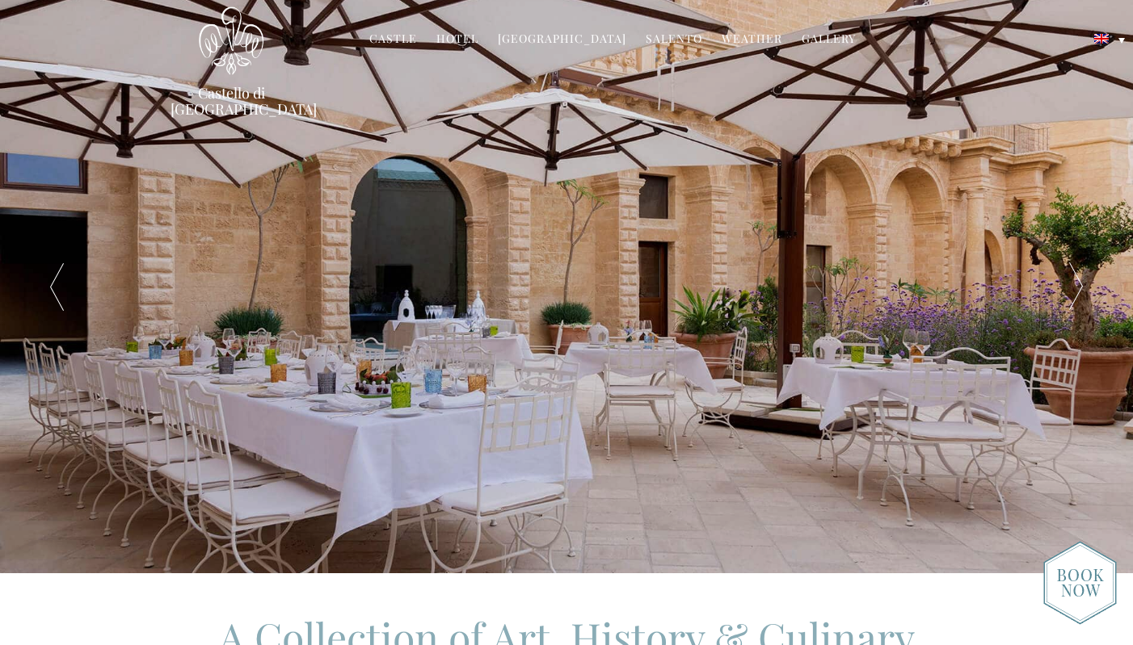
click at [465, 40] on link "Hotel" at bounding box center [457, 40] width 42 height 19
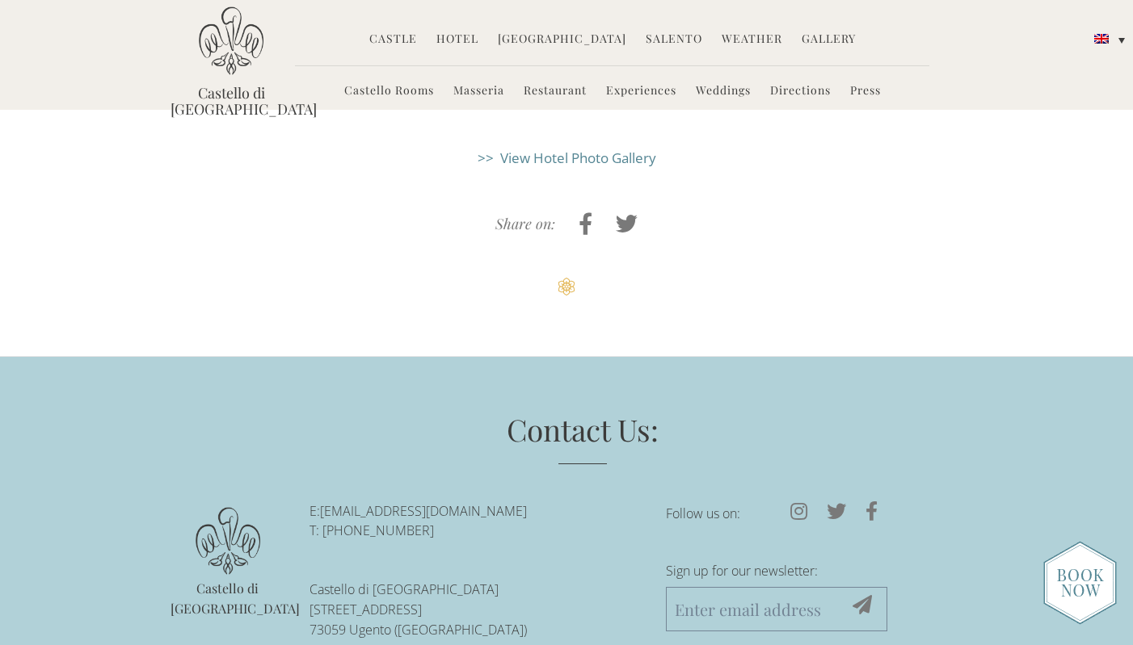
scroll to position [4263, 0]
drag, startPoint x: 535, startPoint y: 385, endPoint x: 321, endPoint y: 385, distance: 214.1
click at [321, 502] on p "E: [EMAIL_ADDRESS][DOMAIN_NAME] T: [PHONE_NUMBER]" at bounding box center [475, 522] width 332 height 40
copy p "[EMAIL_ADDRESS][DOMAIN_NAME]"
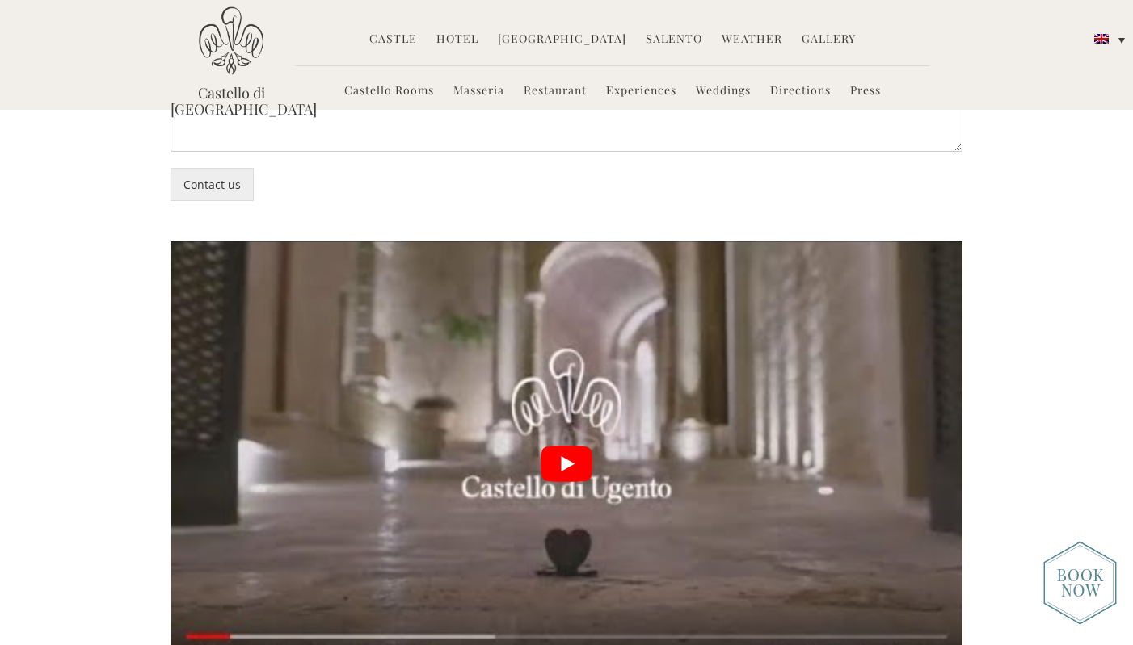
scroll to position [3663, 0]
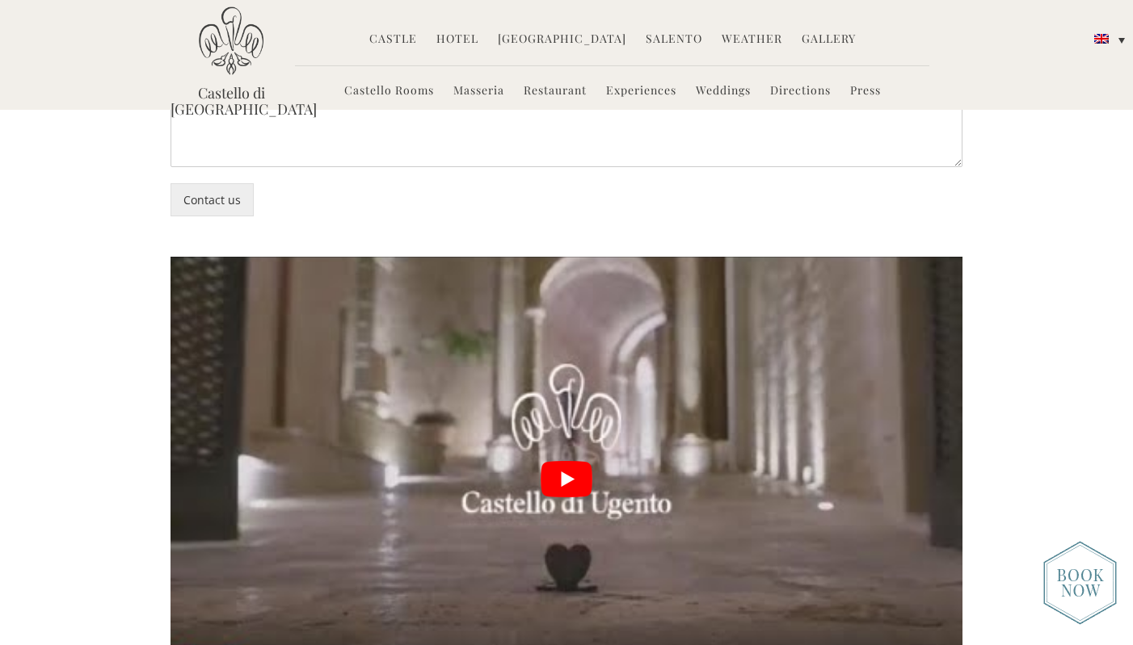
click at [573, 355] on button "play Youtube video" at bounding box center [566, 479] width 792 height 445
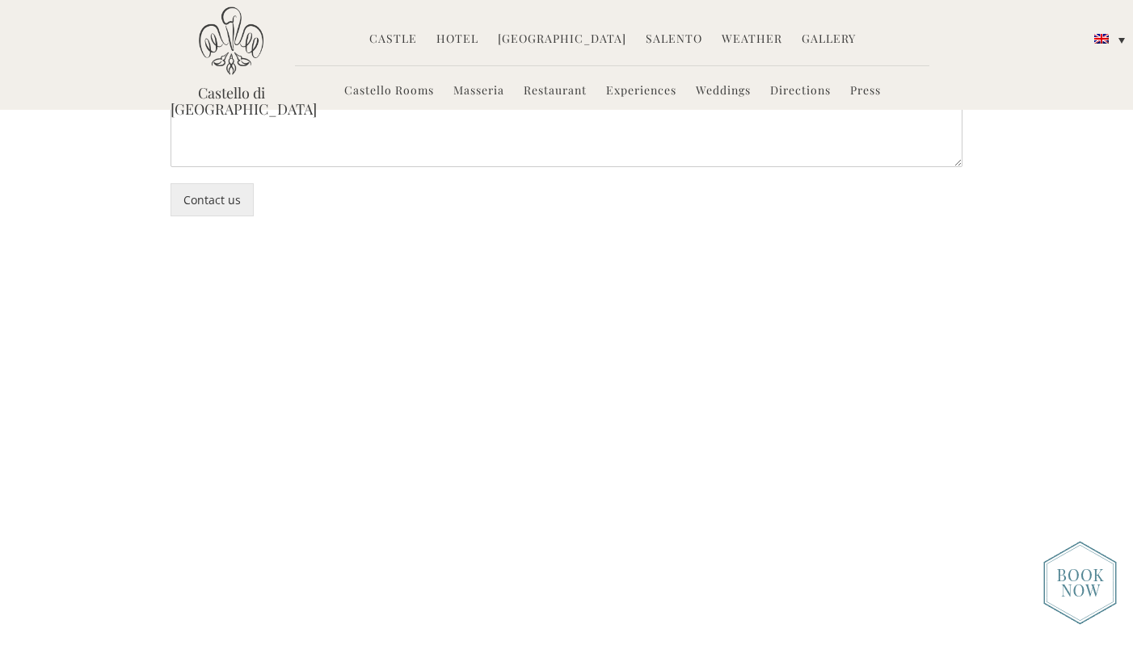
click at [685, 39] on link "Salento" at bounding box center [673, 40] width 57 height 19
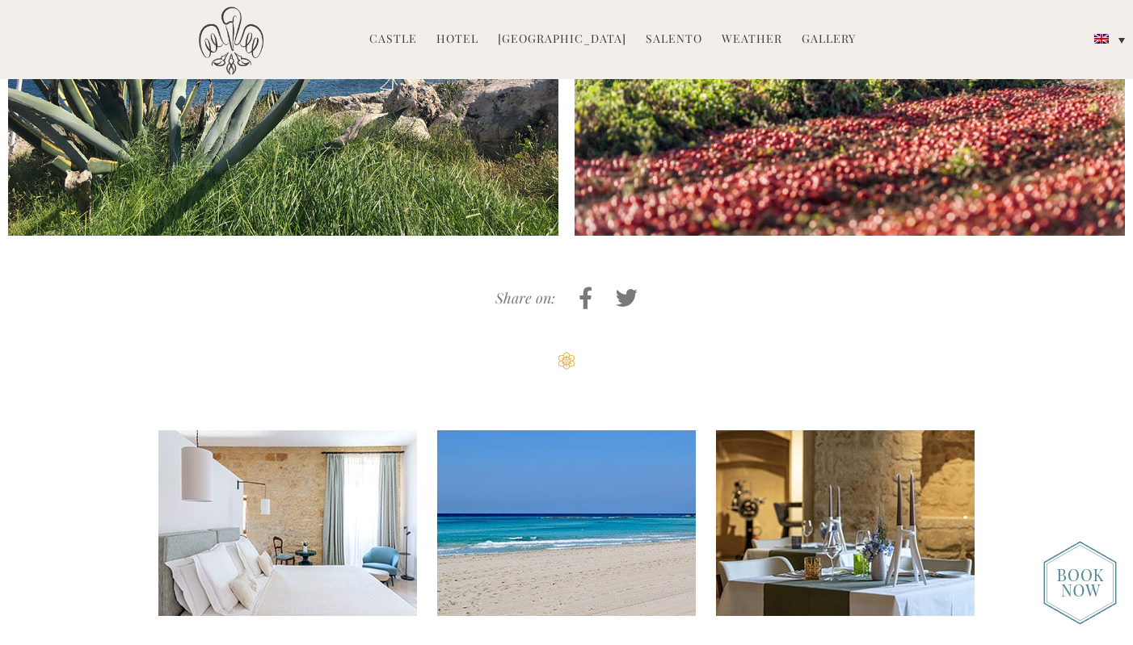
scroll to position [5143, 0]
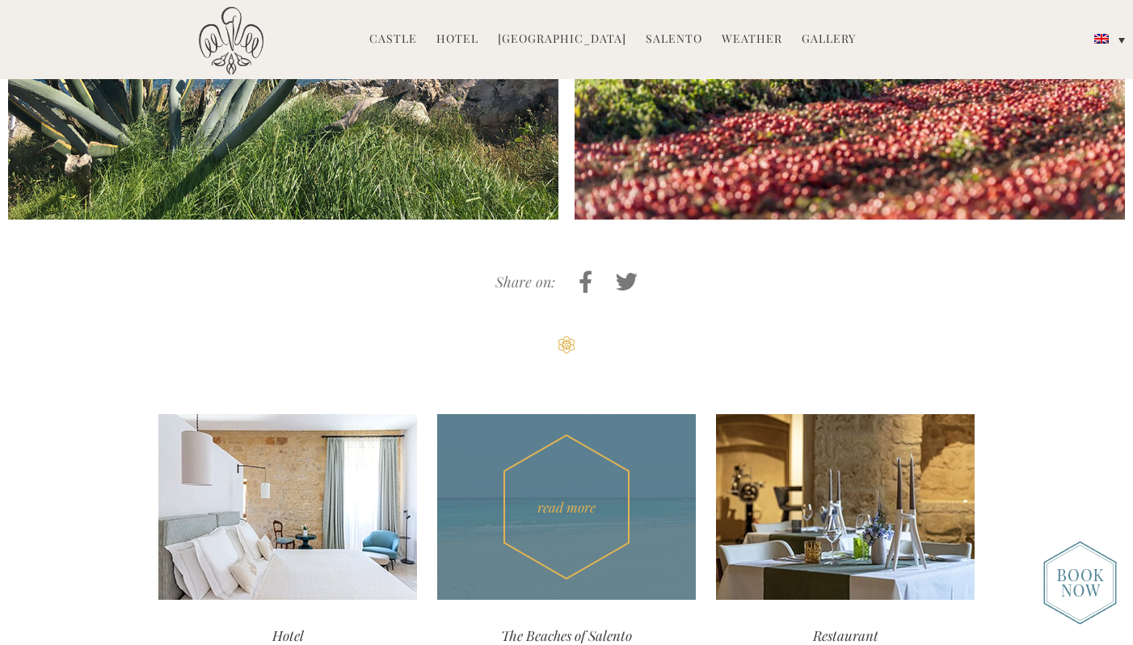
click at [579, 414] on div "read more" at bounding box center [566, 507] width 259 height 186
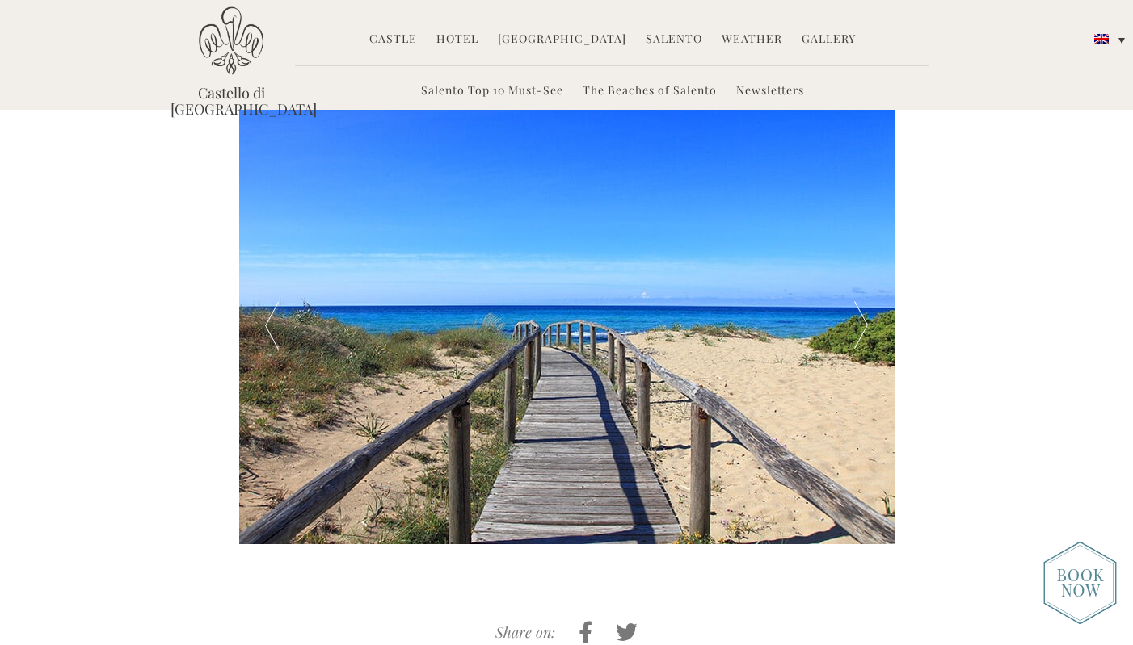
scroll to position [528, 0]
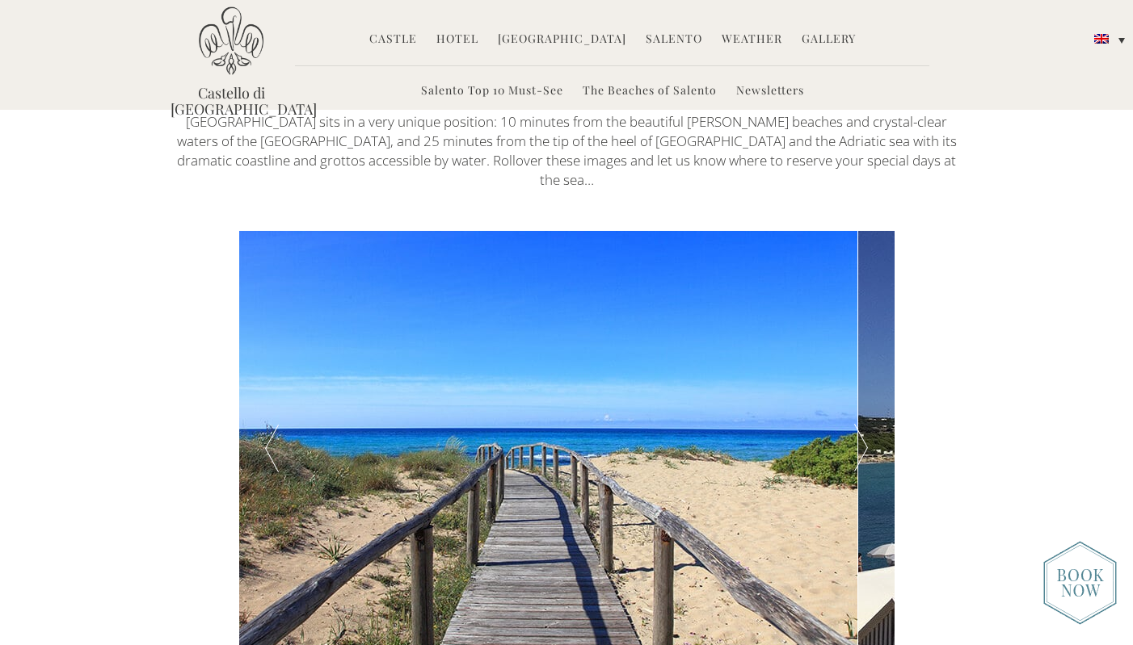
click at [869, 427] on div at bounding box center [860, 449] width 65 height 436
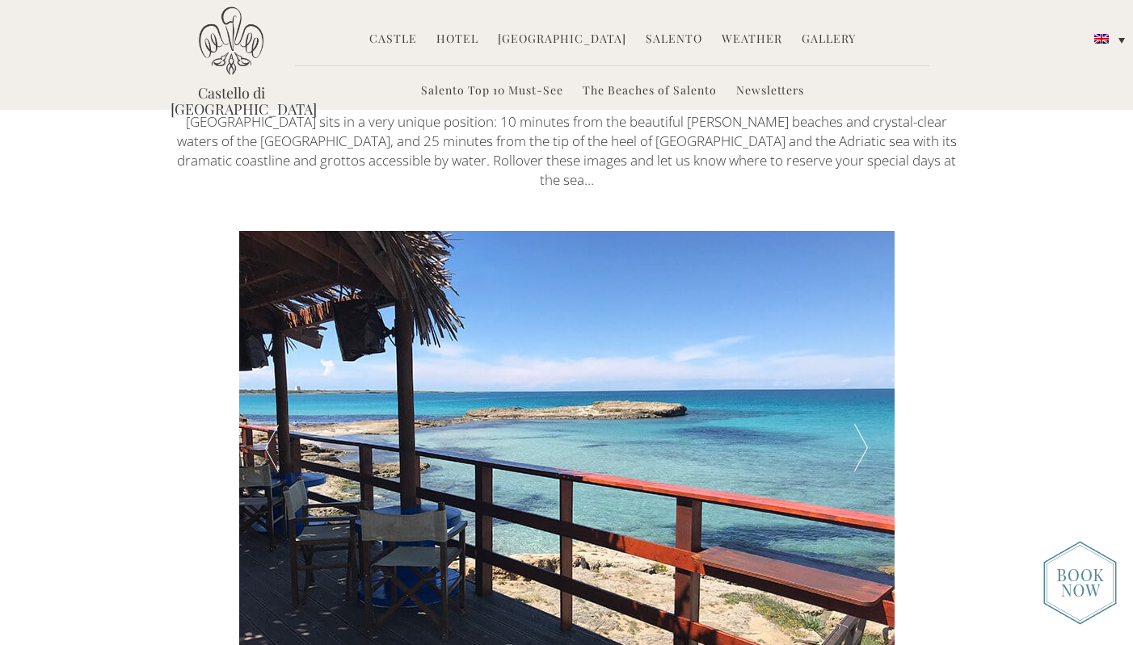
click at [863, 422] on div at bounding box center [860, 449] width 65 height 436
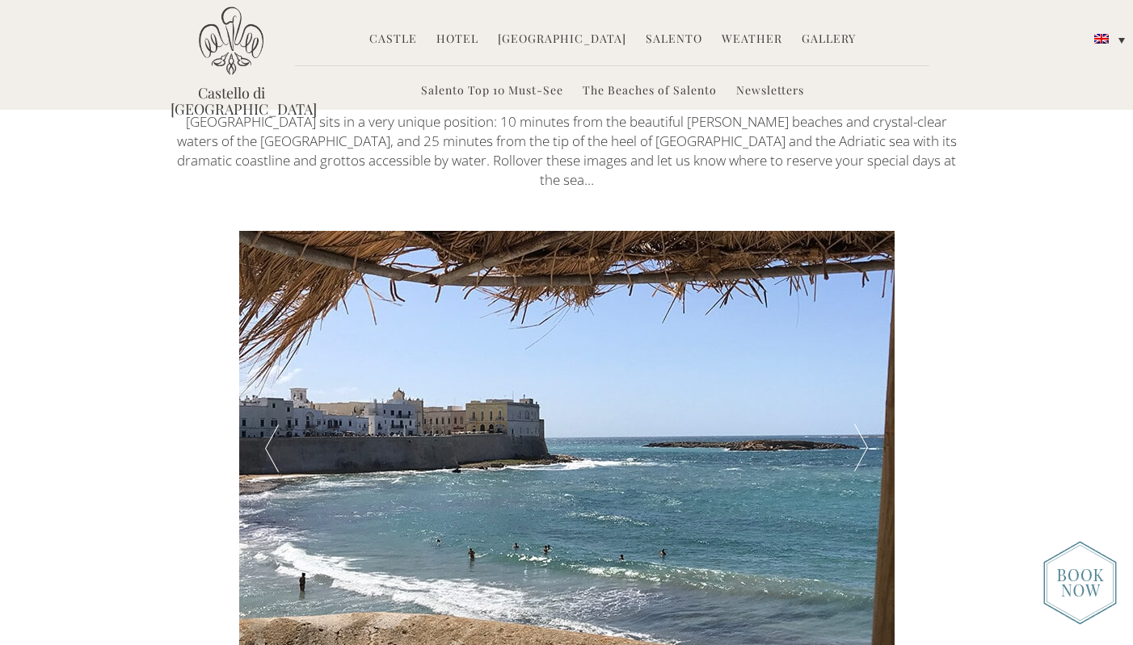
click at [858, 424] on div at bounding box center [860, 449] width 65 height 436
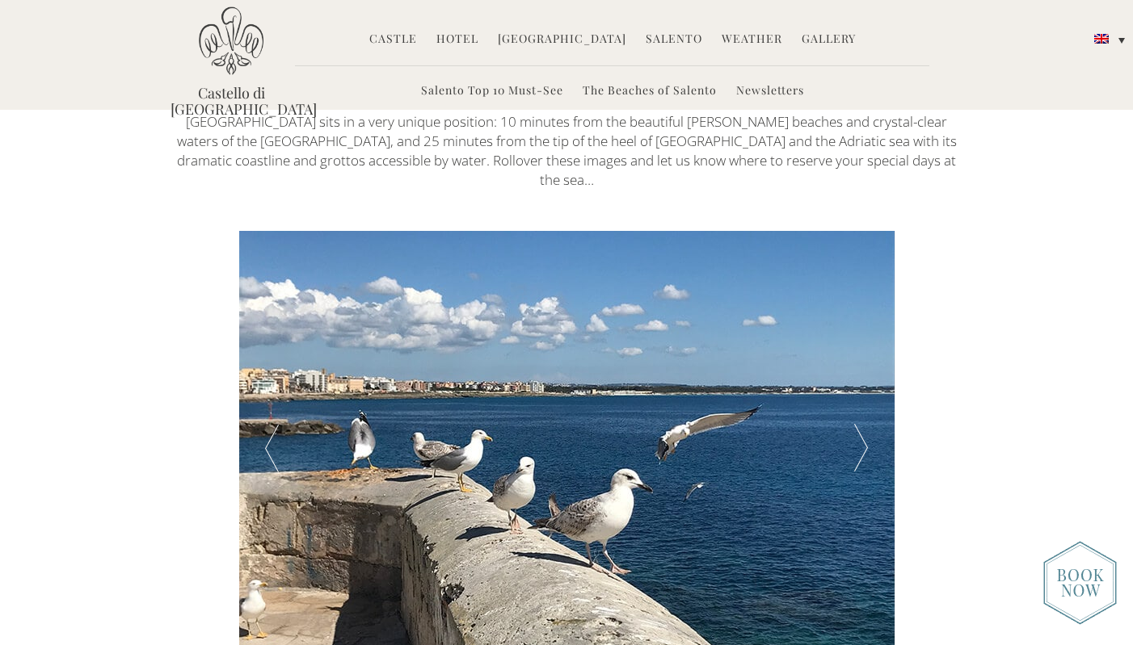
click at [856, 427] on div at bounding box center [860, 449] width 65 height 436
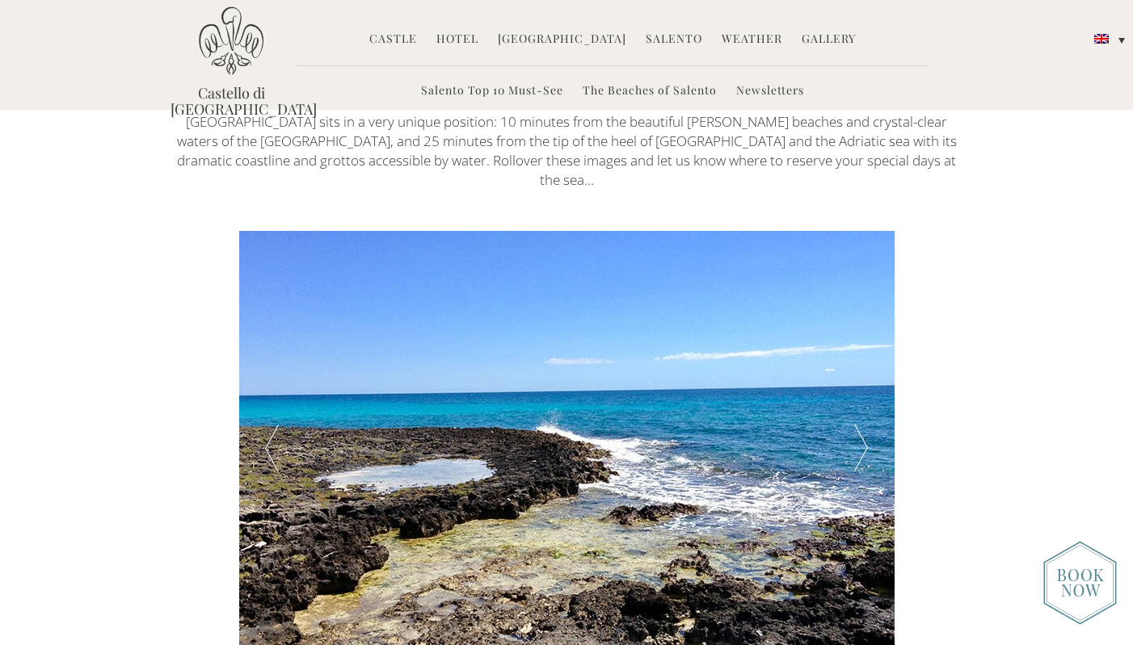
click at [856, 427] on div at bounding box center [860, 449] width 65 height 436
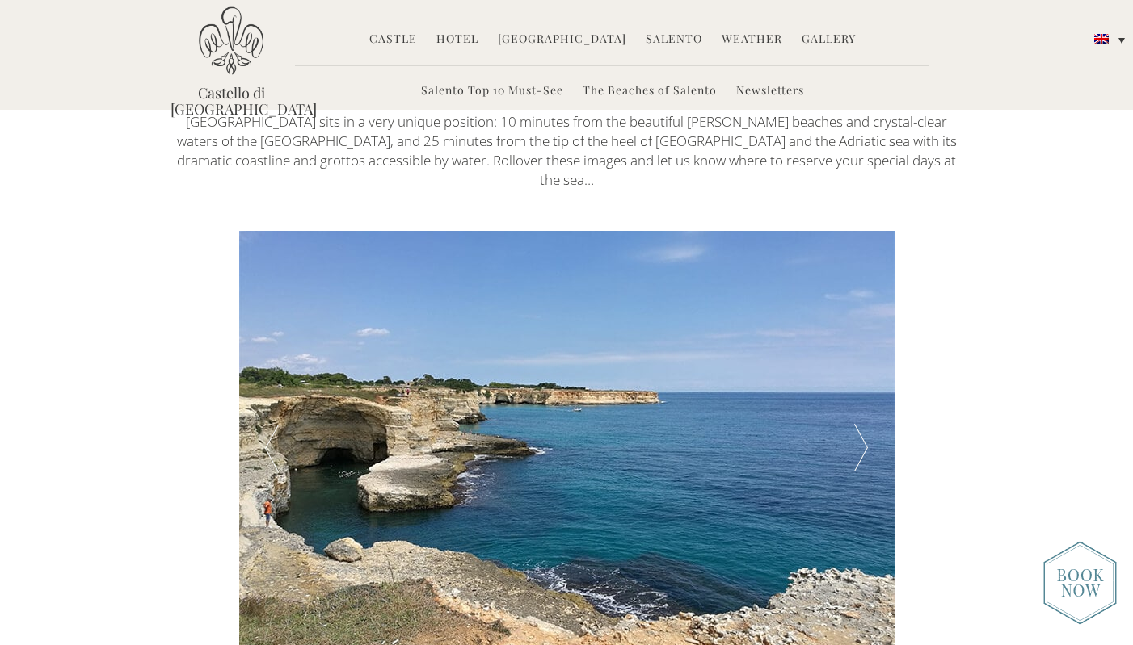
click at [856, 427] on div at bounding box center [860, 449] width 65 height 436
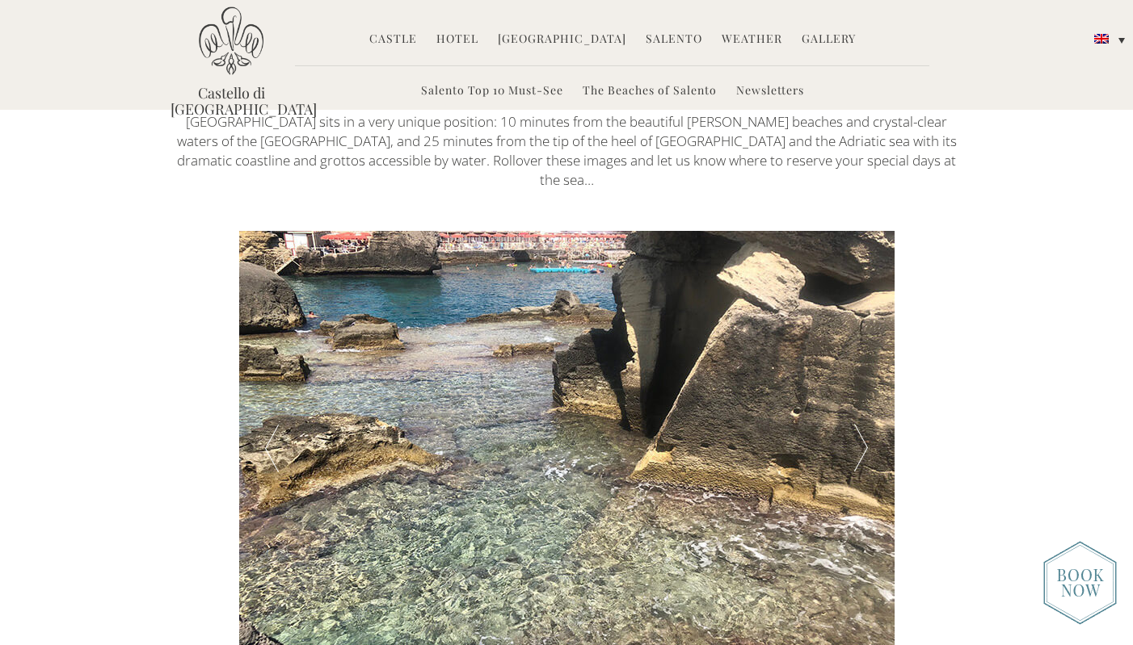
click at [856, 427] on div at bounding box center [860, 449] width 65 height 436
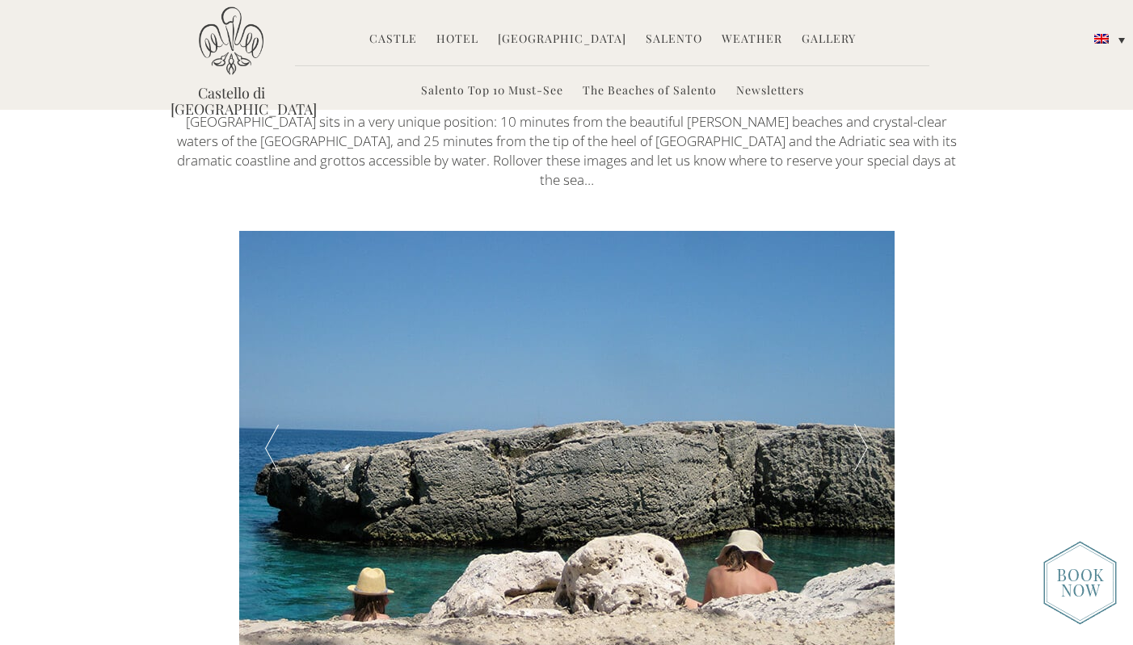
click at [856, 427] on div at bounding box center [860, 449] width 65 height 436
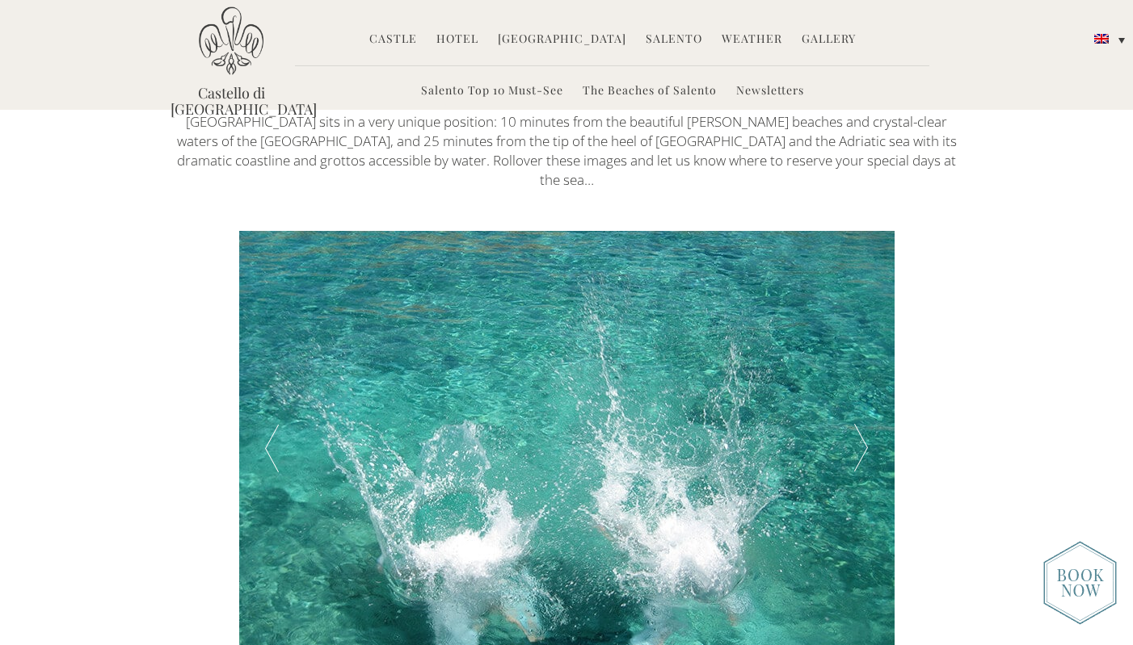
click at [856, 427] on div at bounding box center [860, 449] width 65 height 436
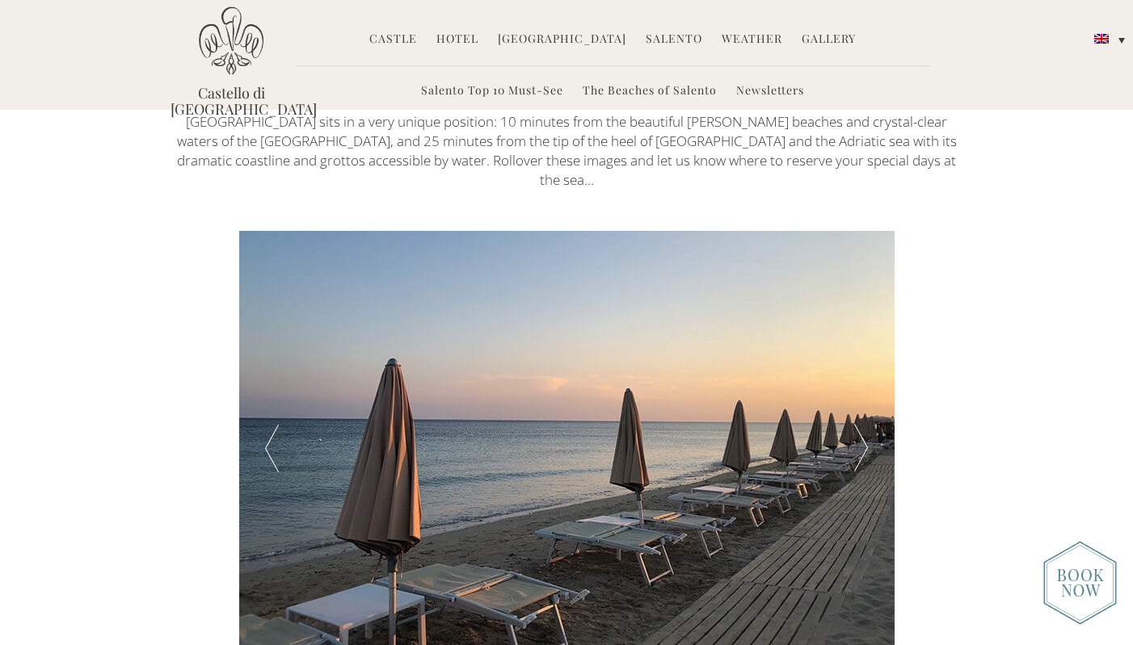
click at [856, 427] on div at bounding box center [860, 449] width 65 height 436
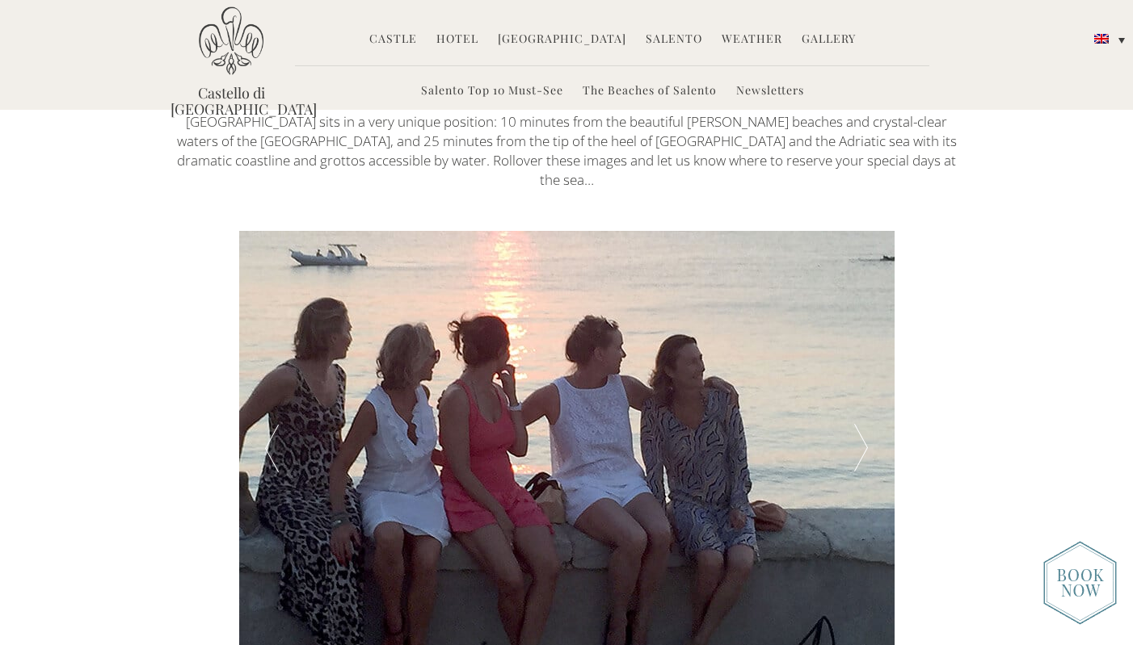
click at [856, 427] on div at bounding box center [860, 449] width 65 height 436
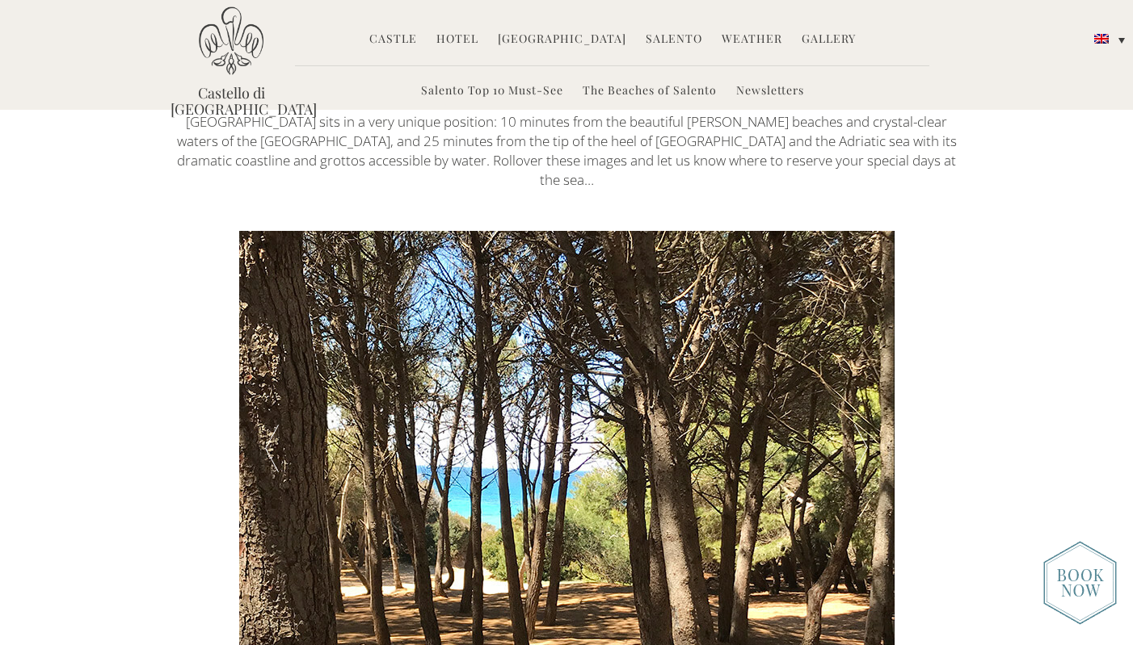
click at [856, 427] on div at bounding box center [860, 449] width 65 height 436
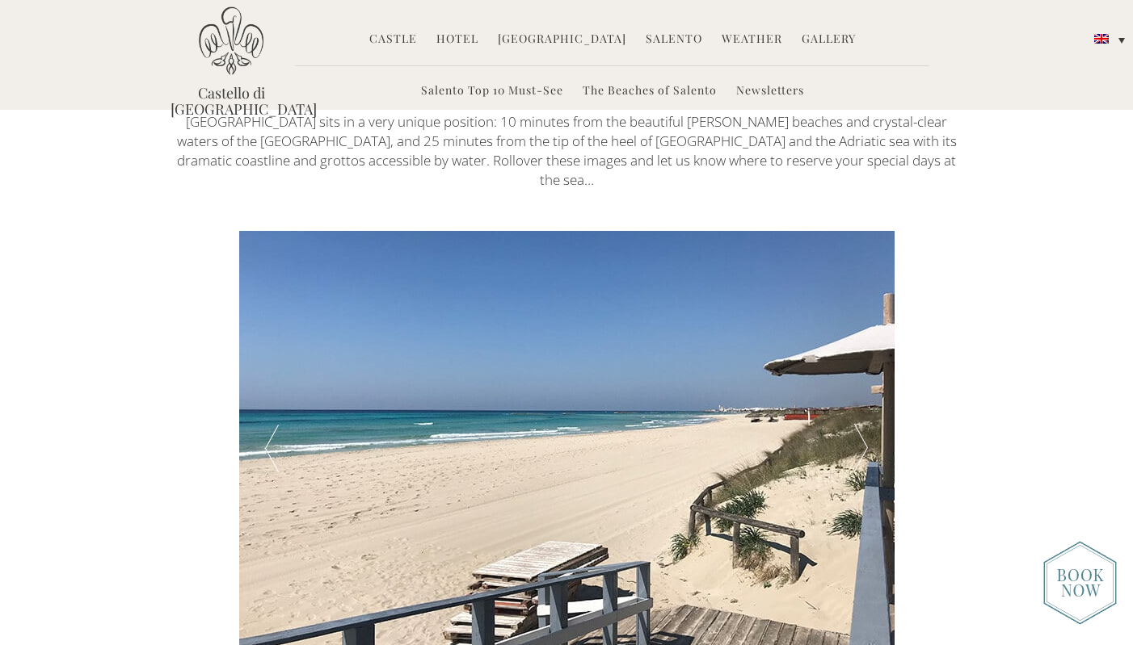
click at [856, 427] on div at bounding box center [860, 449] width 65 height 436
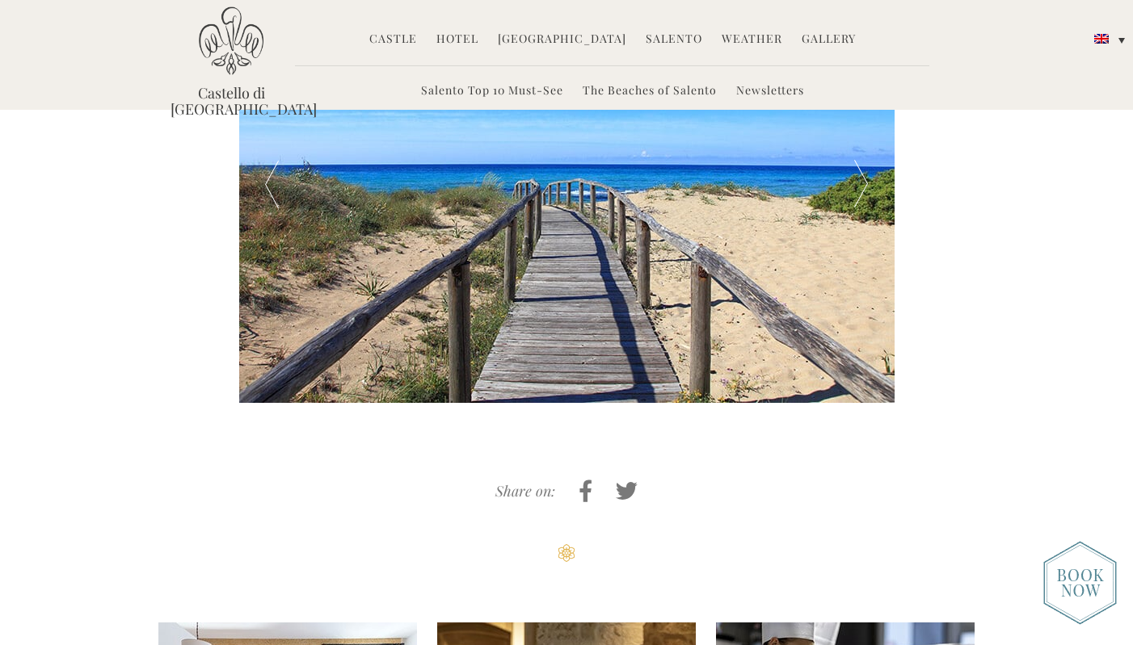
scroll to position [499, 0]
